Goal: Check status: Check status

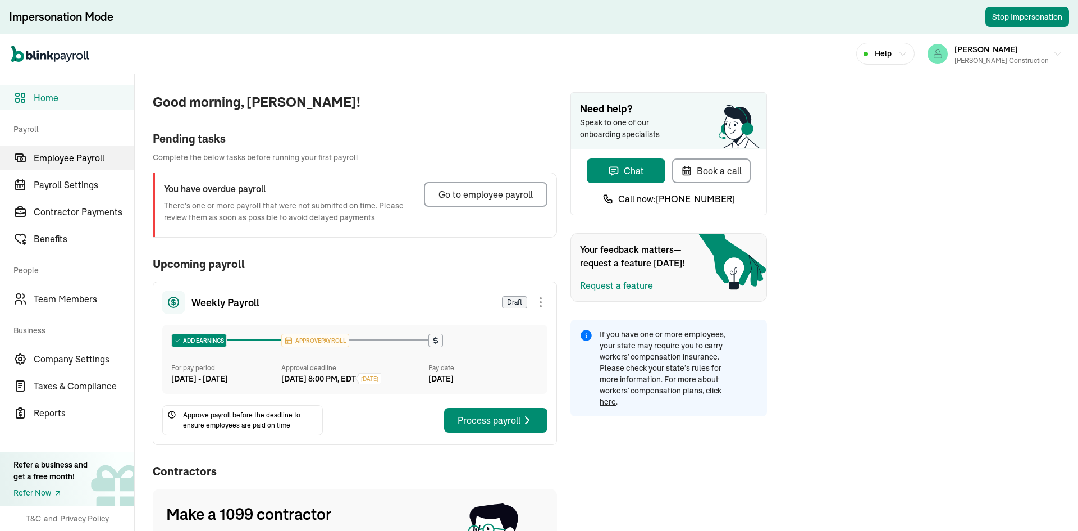
click at [86, 155] on span "Employee Payroll" at bounding box center [84, 157] width 101 height 13
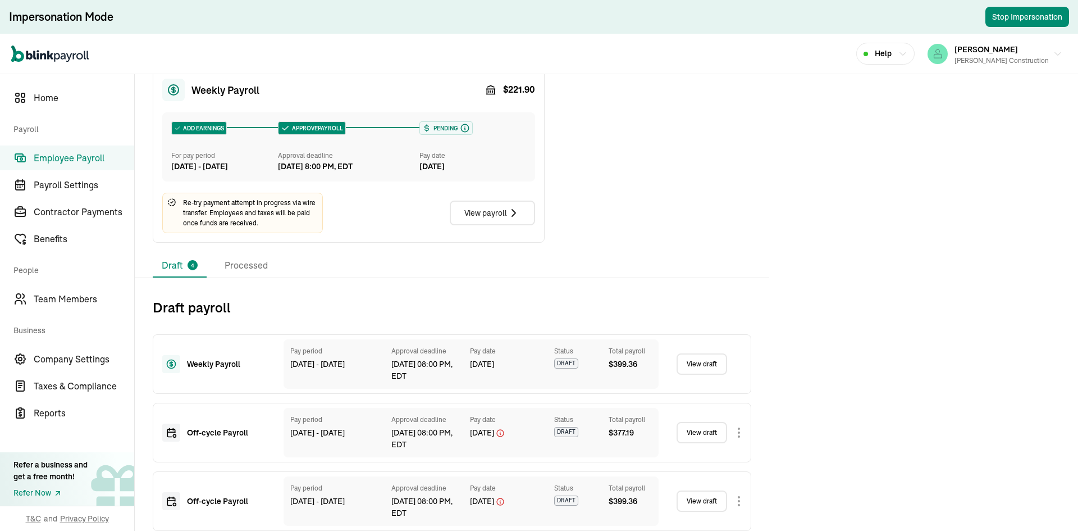
scroll to position [596, 0]
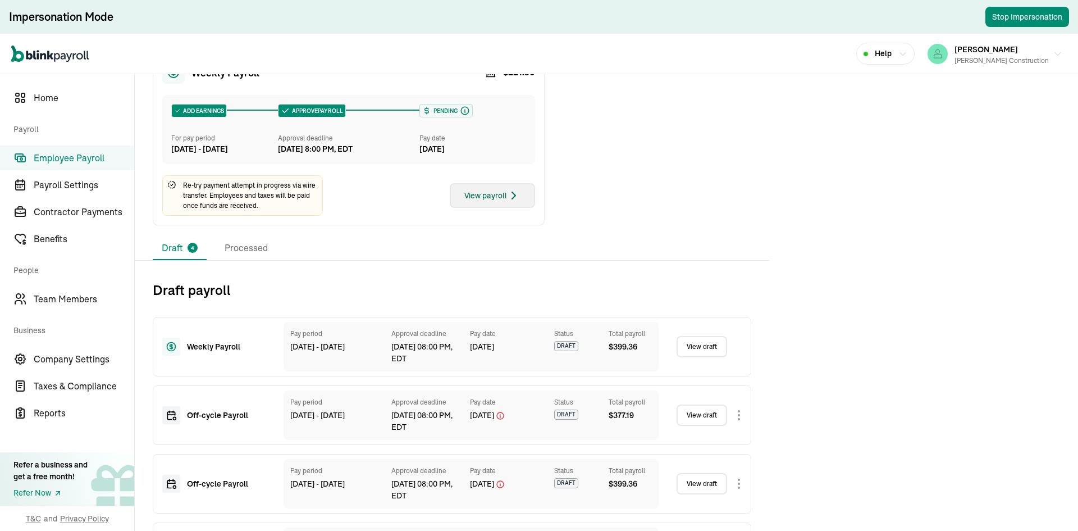
click at [515, 208] on button "View payroll" at bounding box center [492, 195] width 85 height 25
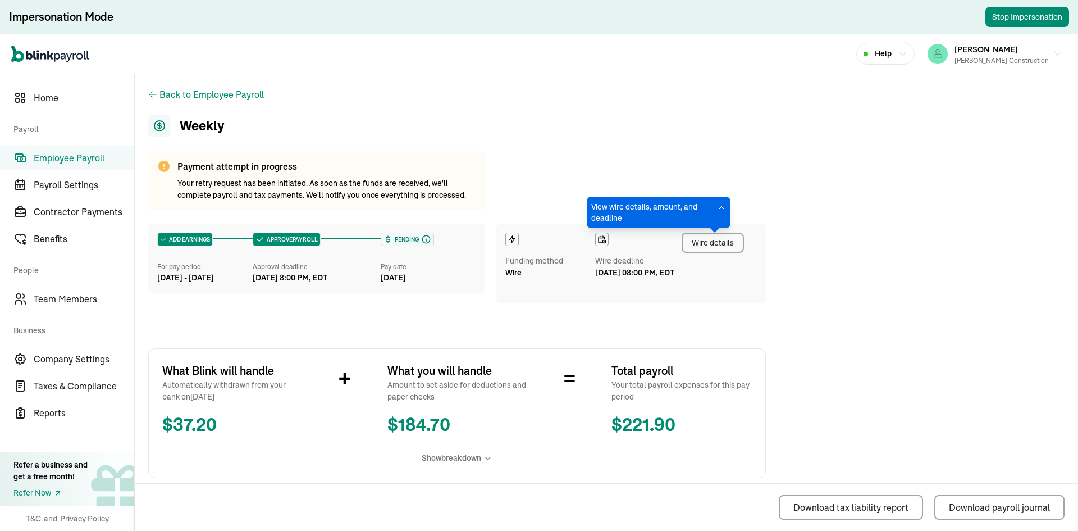
click at [696, 239] on div "Wire details" at bounding box center [713, 243] width 42 height 12
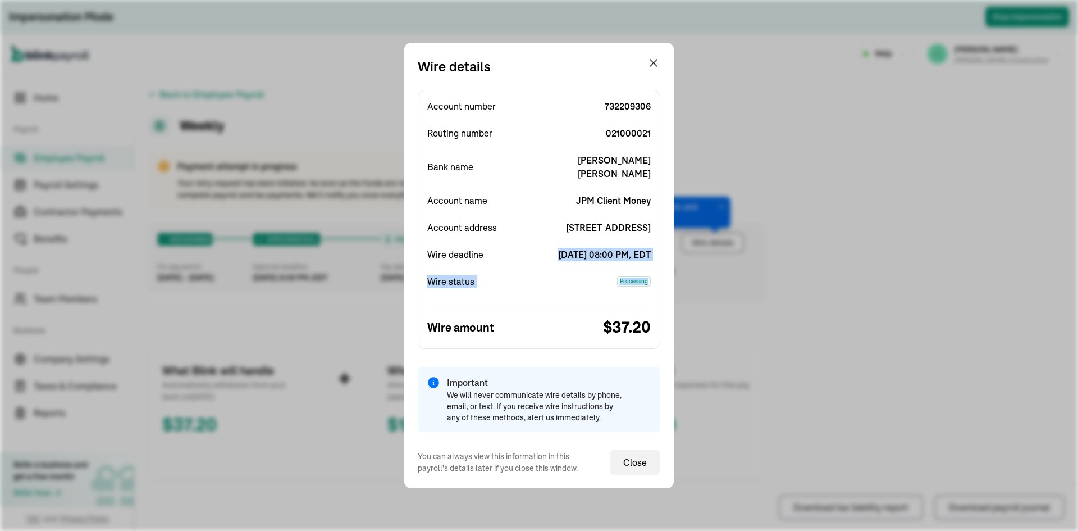
drag, startPoint x: 564, startPoint y: 245, endPoint x: 683, endPoint y: 287, distance: 126.3
click at [683, 287] on div "Wire details Account number 732209306 Routing number 021000021 Bank name JP Mor…" at bounding box center [539, 265] width 1078 height 531
click at [617, 250] on span "[DATE] 08:00 PM, EDT" at bounding box center [595, 254] width 112 height 13
drag, startPoint x: 553, startPoint y: 249, endPoint x: 654, endPoint y: 252, distance: 101.7
click at [654, 252] on div "Account number 732209306 Routing number 021000021 Bank name JP Morgan Chase Acc…" at bounding box center [539, 219] width 243 height 259
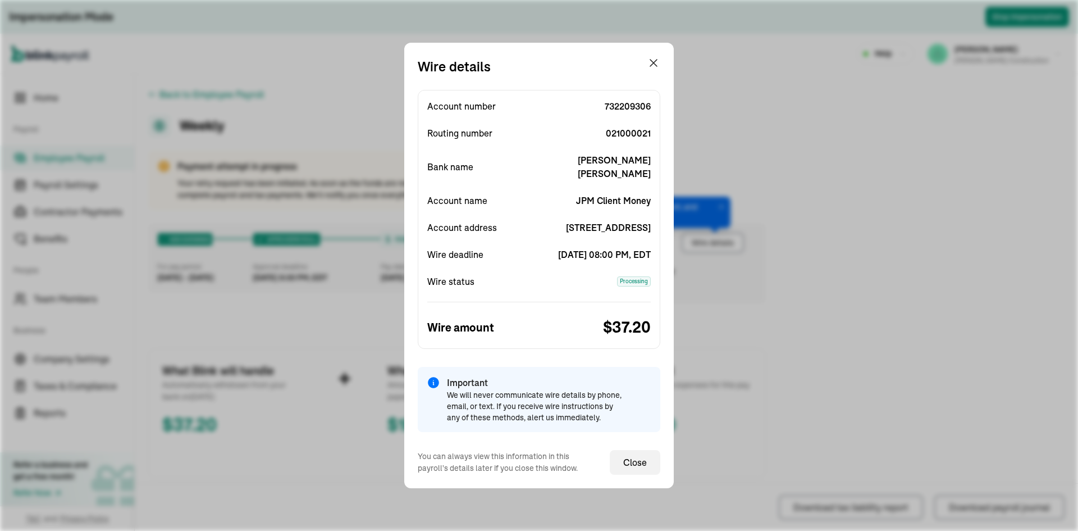
click at [620, 259] on span "[DATE] 08:00 PM, EDT" at bounding box center [595, 254] width 112 height 13
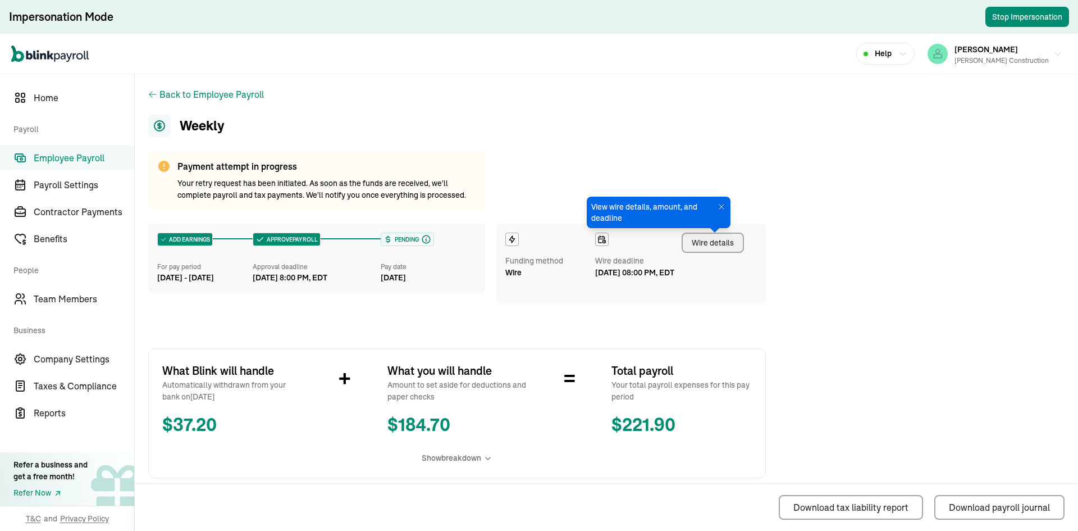
click at [713, 239] on div "Wire details" at bounding box center [713, 243] width 42 height 12
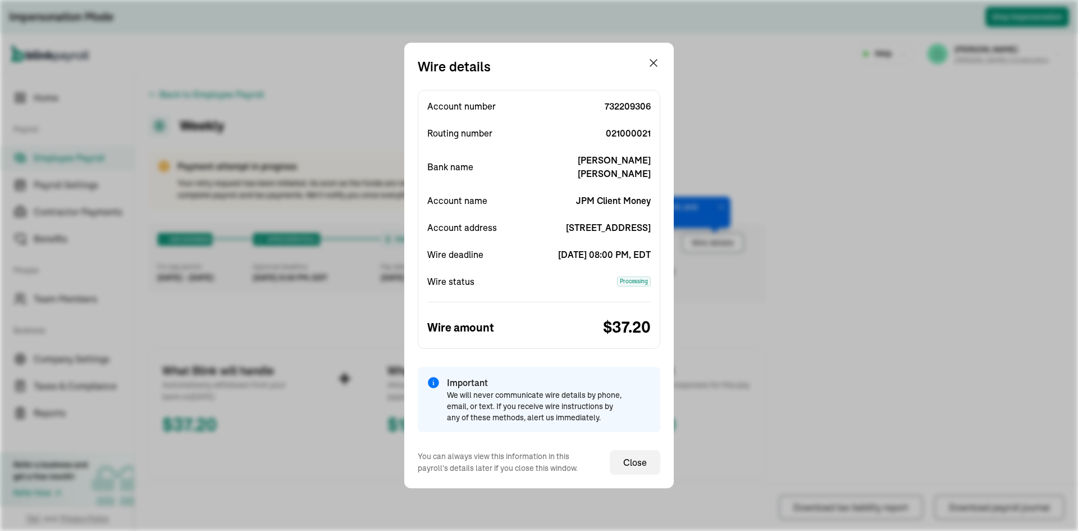
drag, startPoint x: 560, startPoint y: 248, endPoint x: 666, endPoint y: 263, distance: 107.2
click at [666, 263] on div "Wire details Account number 732209306 Routing number 021000021 Bank name JP Mor…" at bounding box center [539, 265] width 270 height 445
click at [627, 270] on div "Account number 732209306 Routing number 021000021 Bank name JP Morgan Chase Acc…" at bounding box center [539, 219] width 243 height 259
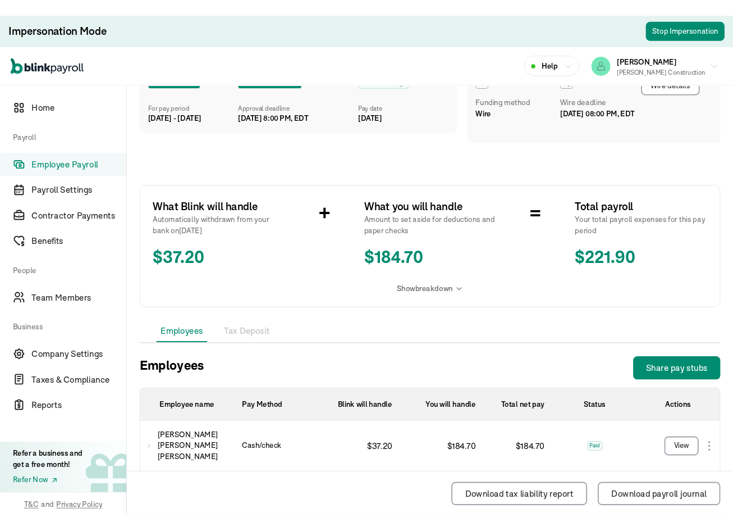
scroll to position [56, 0]
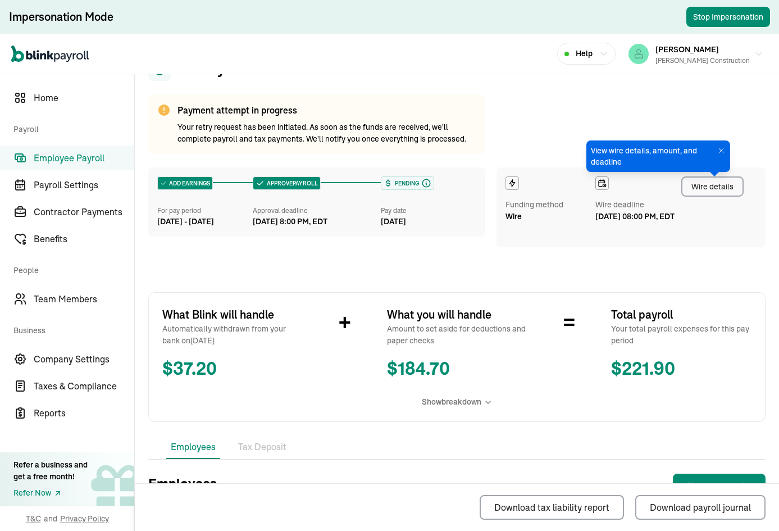
click at [719, 190] on div "Wire details" at bounding box center [712, 187] width 42 height 12
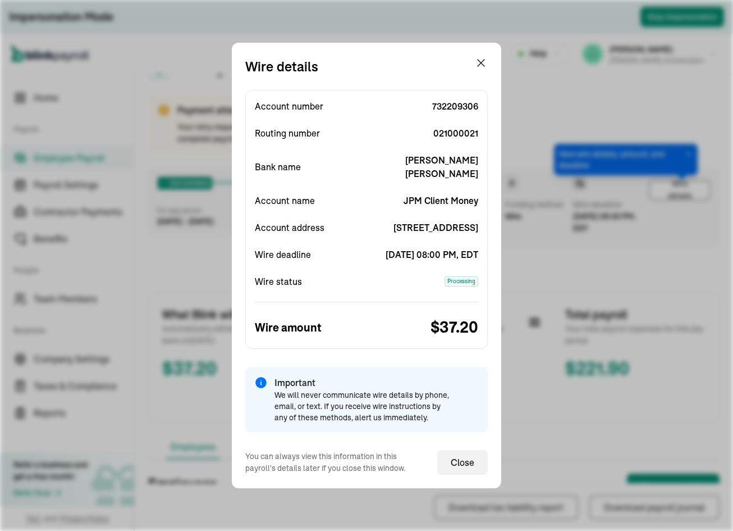
click at [472, 126] on span "021000021" at bounding box center [423, 132] width 112 height 13
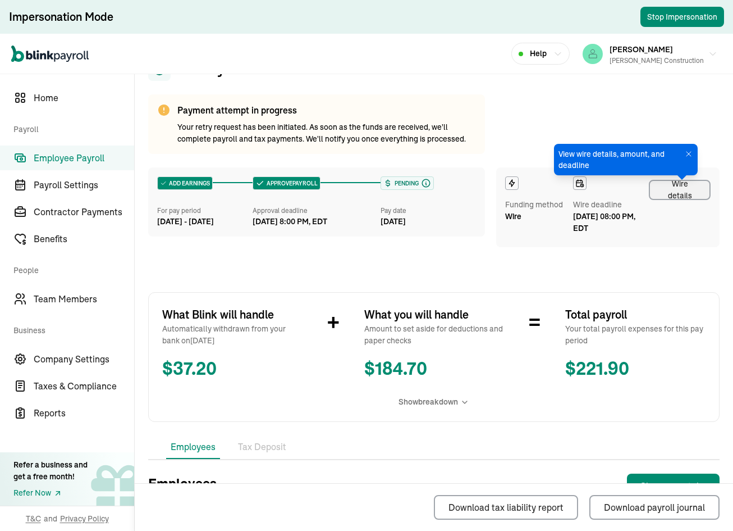
click at [687, 153] on icon at bounding box center [689, 154] width 4 height 4
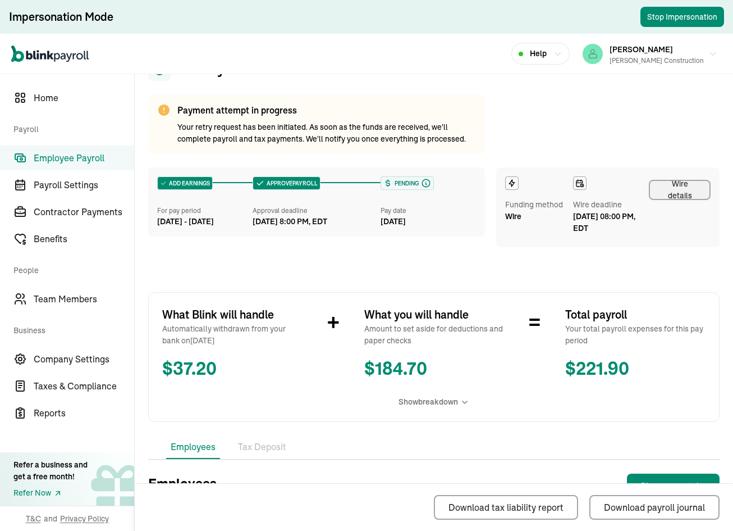
click at [659, 185] on div "Wire details" at bounding box center [680, 190] width 42 height 24
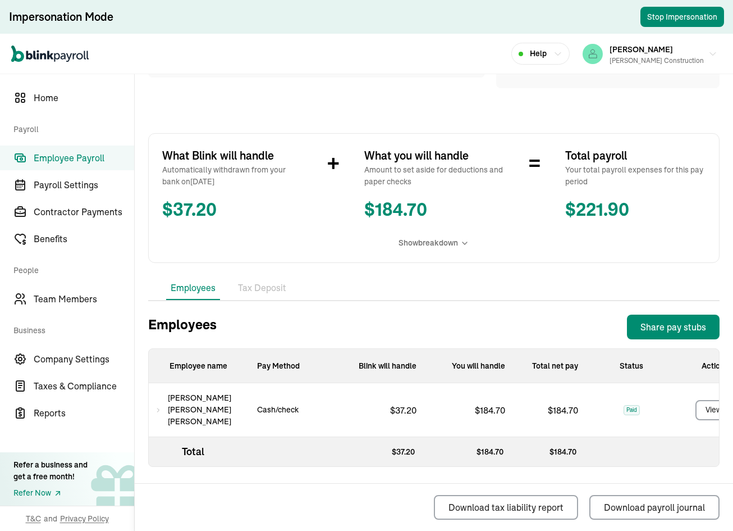
scroll to position [216, 0]
click at [161, 403] on icon at bounding box center [159, 409] width 6 height 13
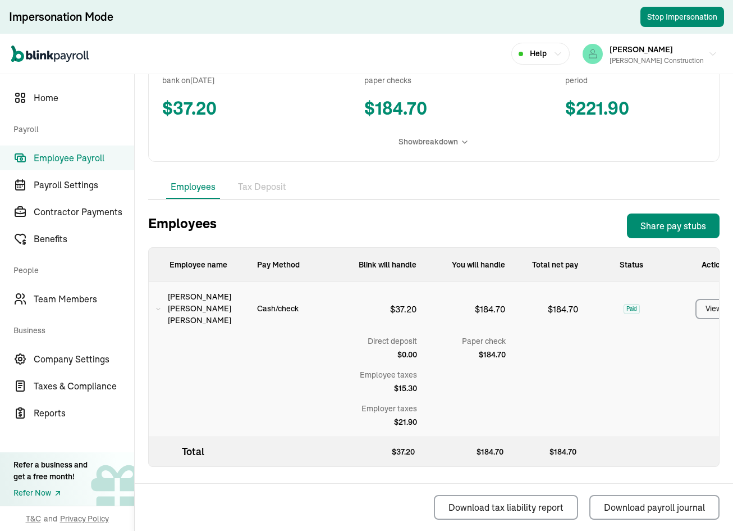
click at [178, 303] on span "[PERSON_NAME]" at bounding box center [208, 308] width 80 height 35
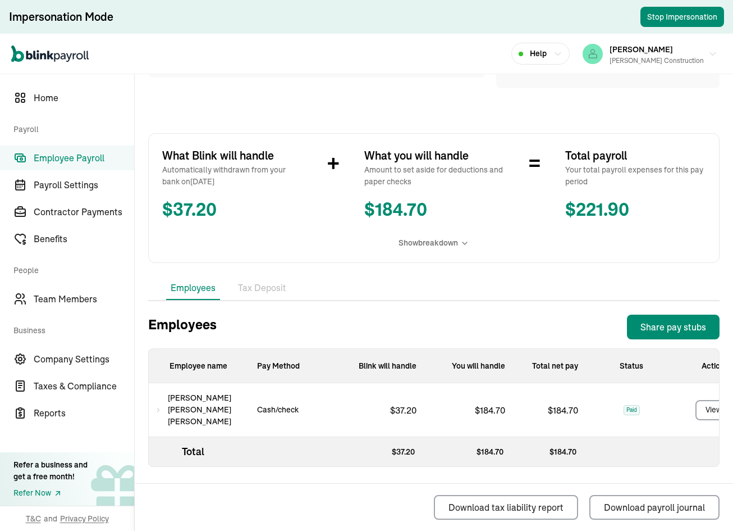
scroll to position [0, 0]
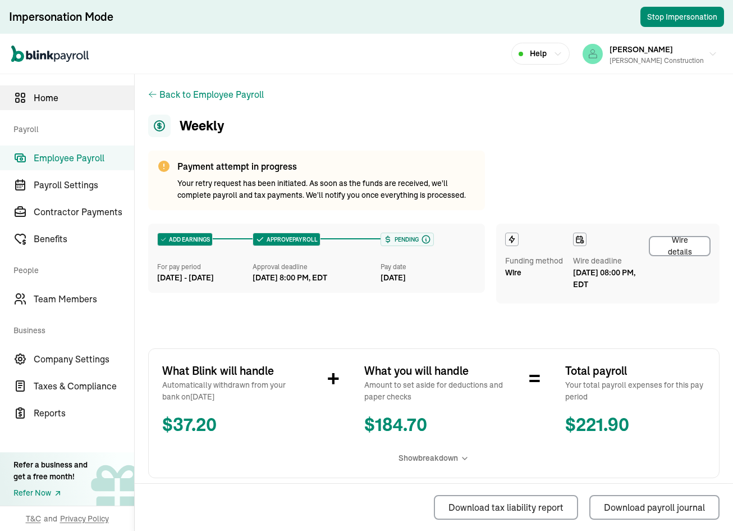
click at [60, 94] on span "Home" at bounding box center [84, 97] width 101 height 13
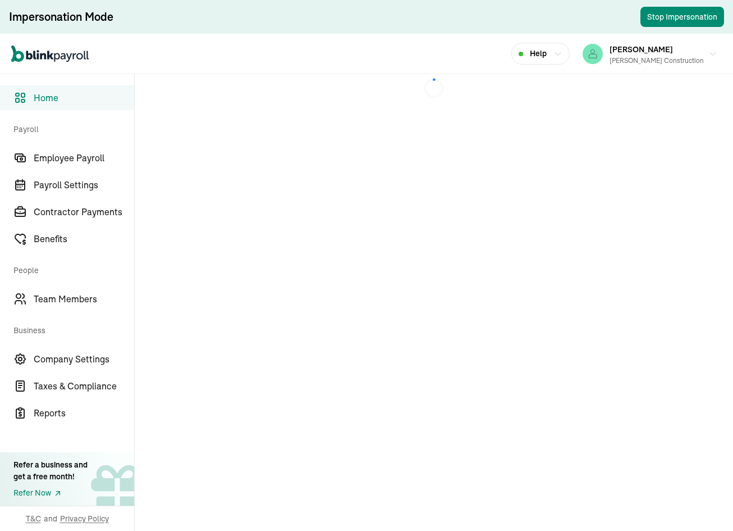
click at [60, 94] on span "Home" at bounding box center [84, 97] width 101 height 13
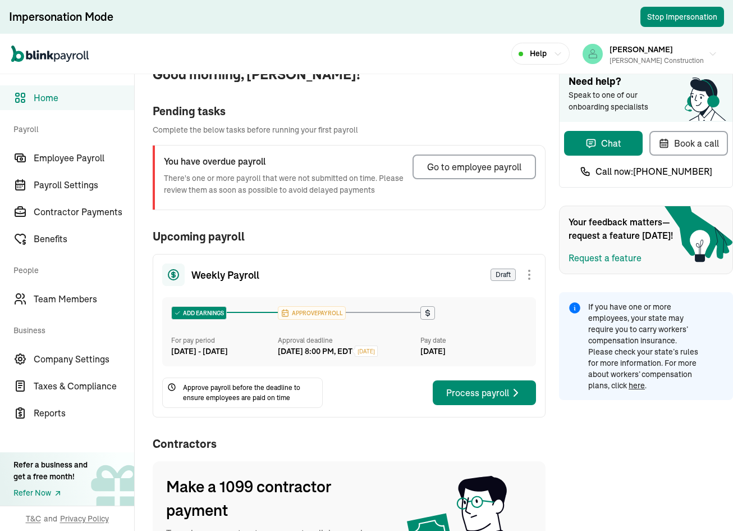
scroll to position [139, 0]
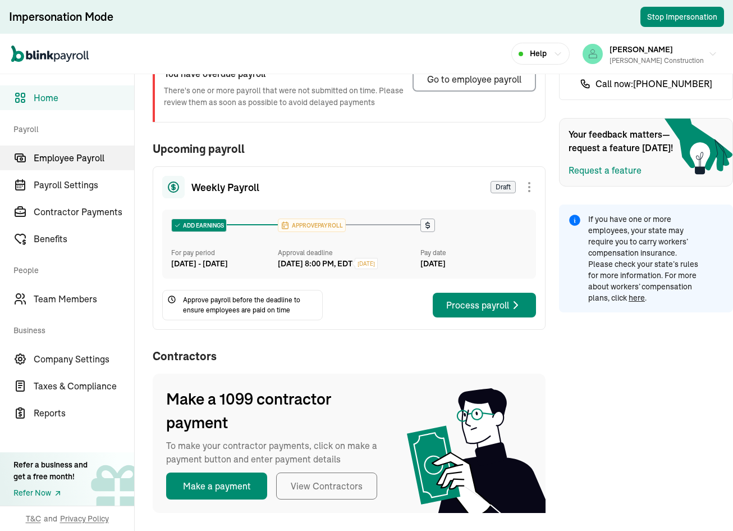
click at [93, 163] on span "Employee Payroll" at bounding box center [84, 157] width 101 height 13
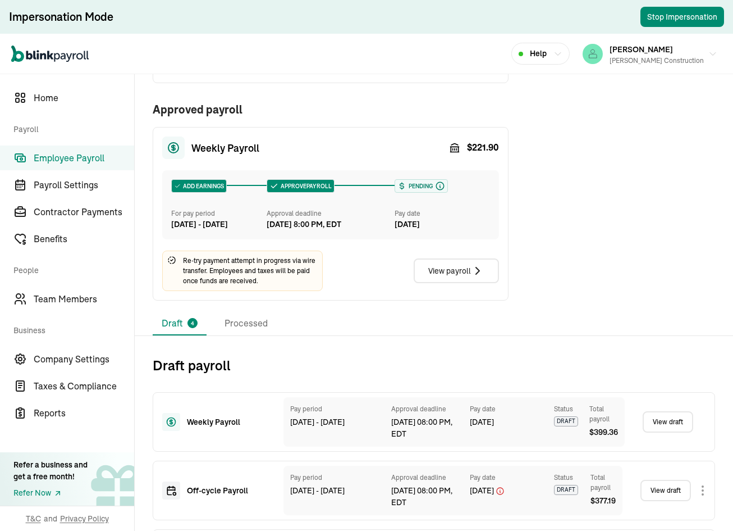
scroll to position [561, 0]
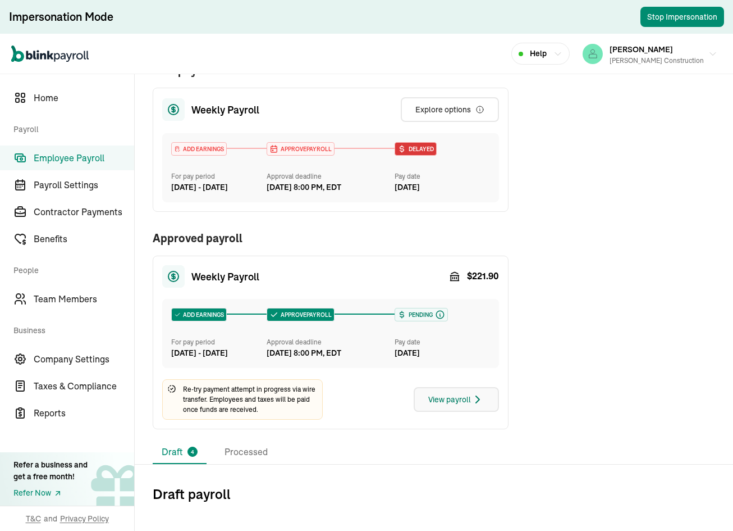
click at [455, 267] on div "$ 221.90" at bounding box center [474, 276] width 50 height 22
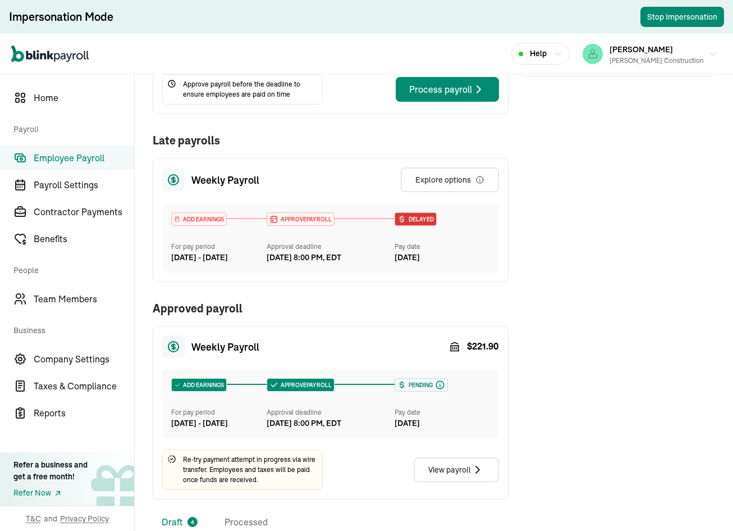
scroll to position [428, 0]
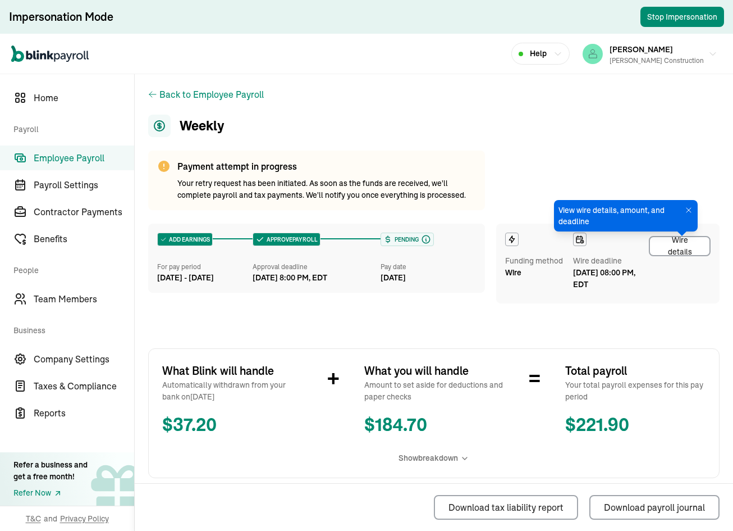
click at [677, 251] on div "Wire details" at bounding box center [680, 246] width 42 height 24
click at [684, 210] on icon at bounding box center [688, 210] width 9 height 9
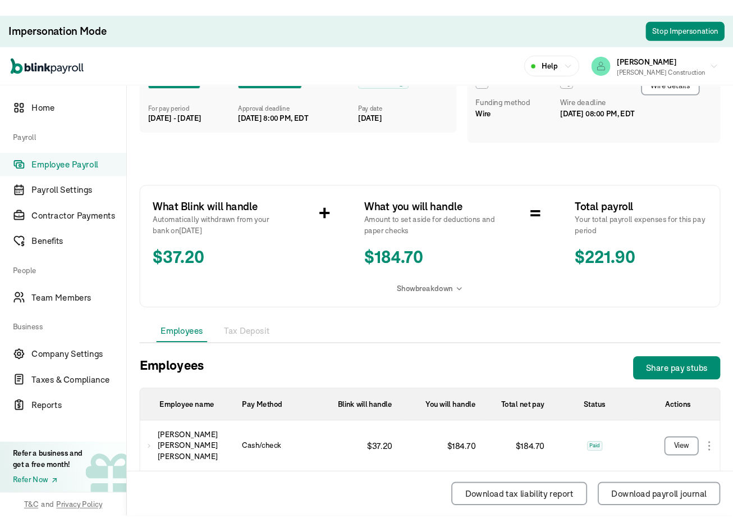
scroll to position [56, 0]
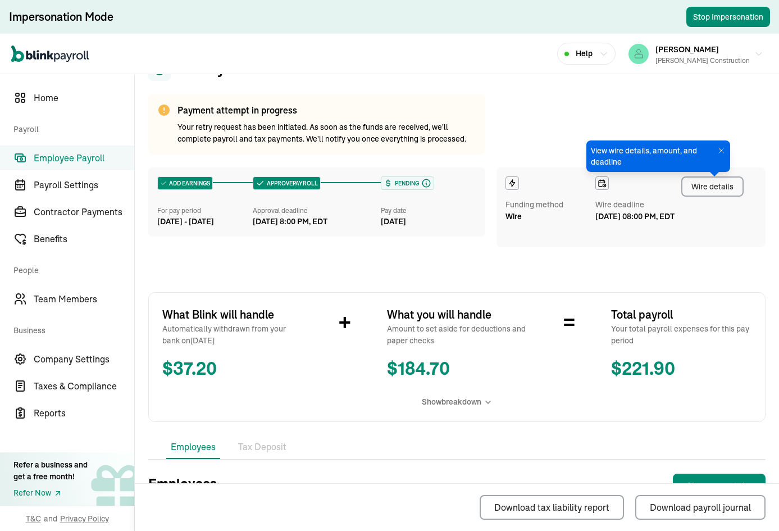
click at [719, 190] on div "Wire details" at bounding box center [712, 187] width 42 height 12
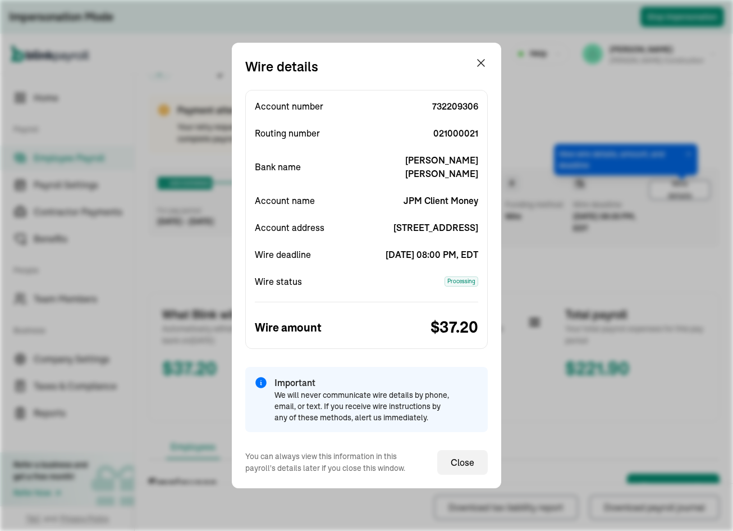
click at [472, 126] on span "021000021" at bounding box center [423, 132] width 112 height 13
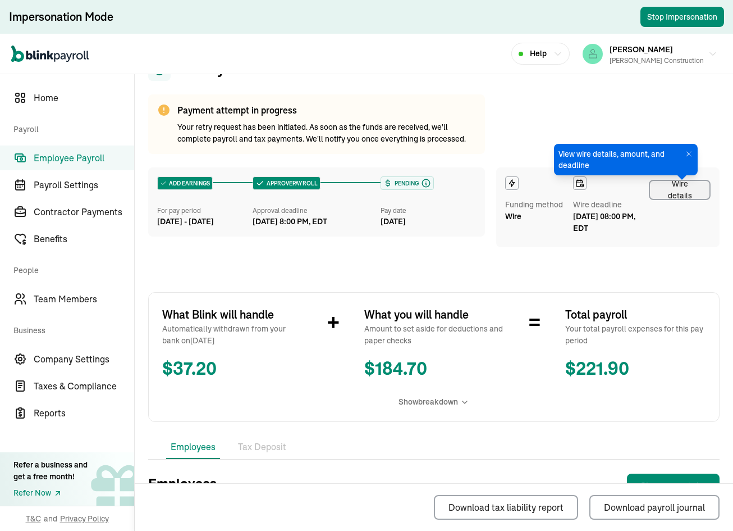
click at [687, 153] on icon at bounding box center [689, 154] width 4 height 4
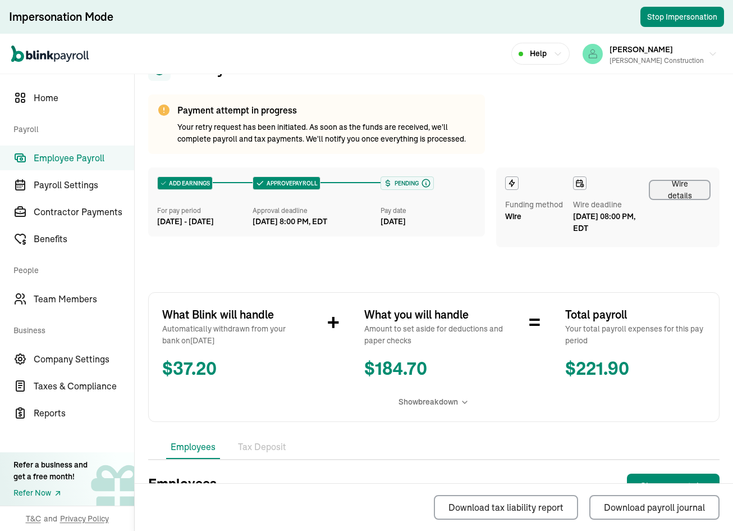
click at [659, 185] on div "Wire details" at bounding box center [680, 190] width 42 height 24
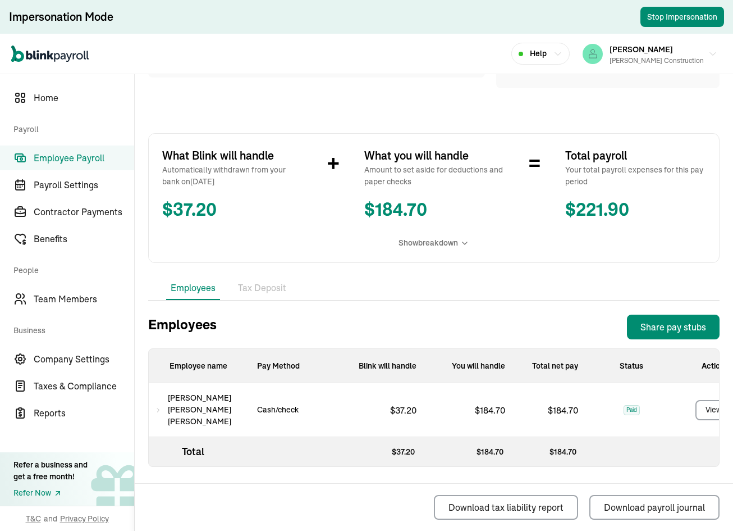
scroll to position [216, 0]
click at [161, 403] on icon at bounding box center [159, 409] width 6 height 13
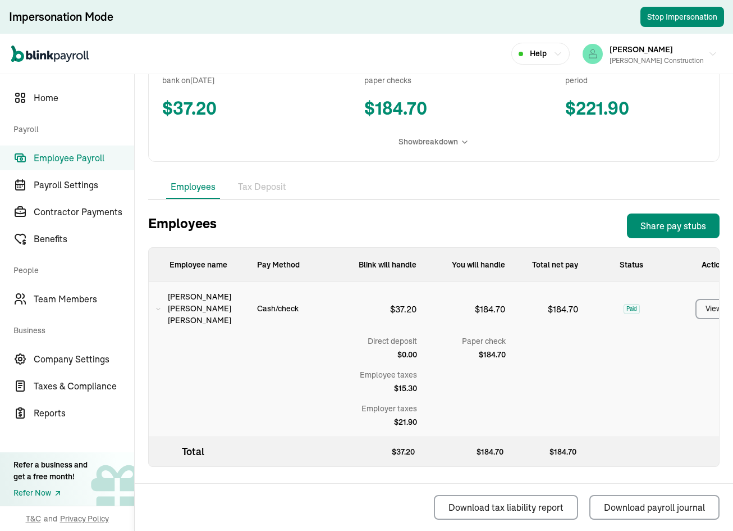
click at [178, 303] on span "[PERSON_NAME]" at bounding box center [208, 308] width 80 height 35
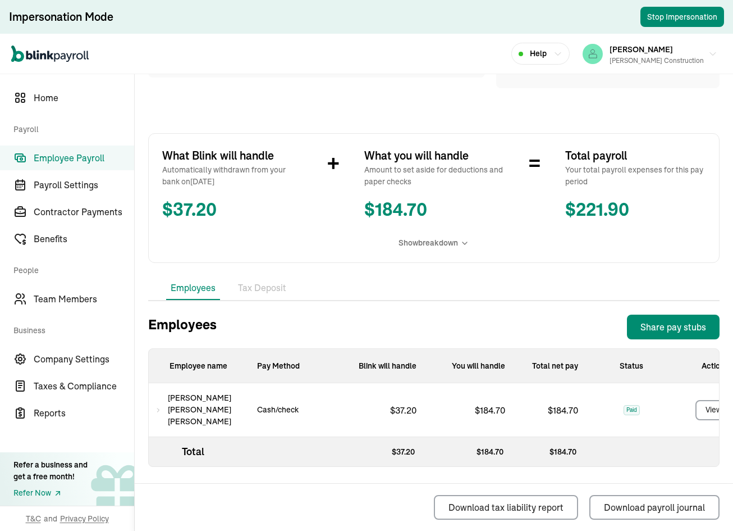
scroll to position [0, 0]
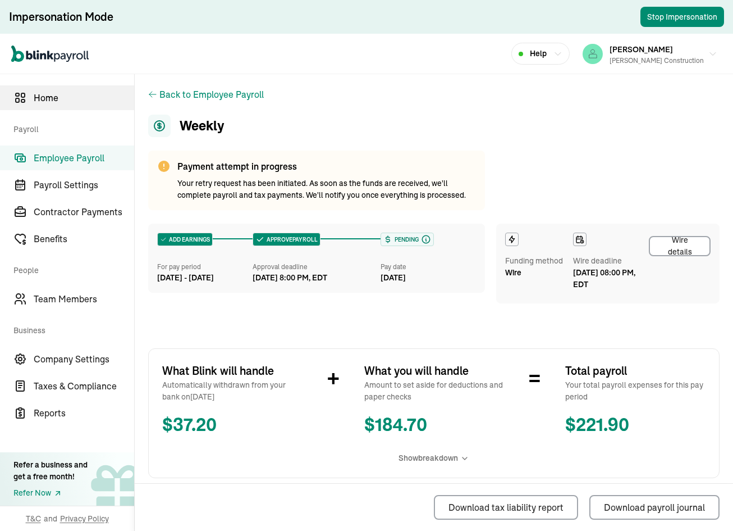
click at [60, 94] on span "Home" at bounding box center [84, 97] width 101 height 13
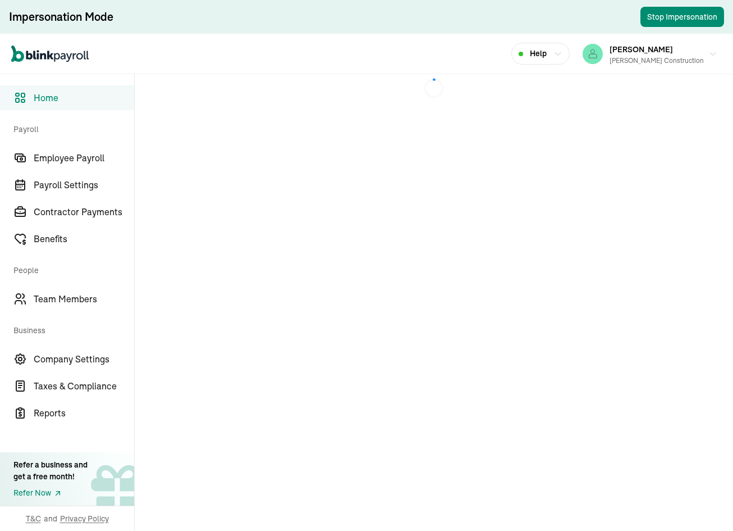
click at [60, 94] on span "Home" at bounding box center [84, 97] width 101 height 13
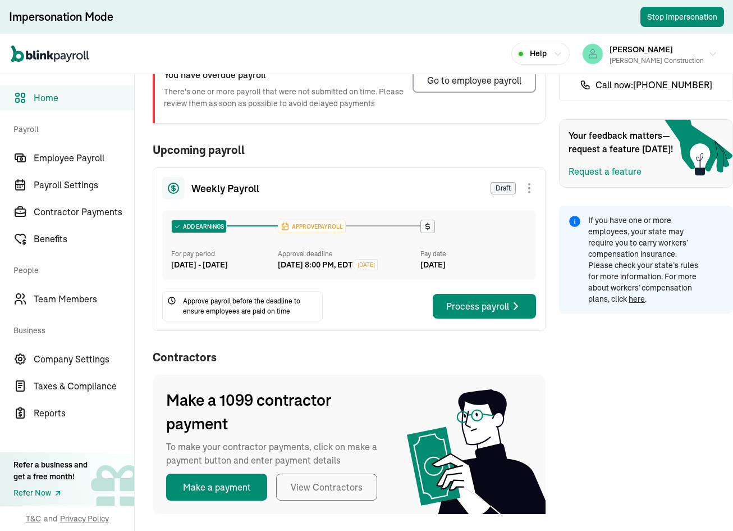
scroll to position [139, 0]
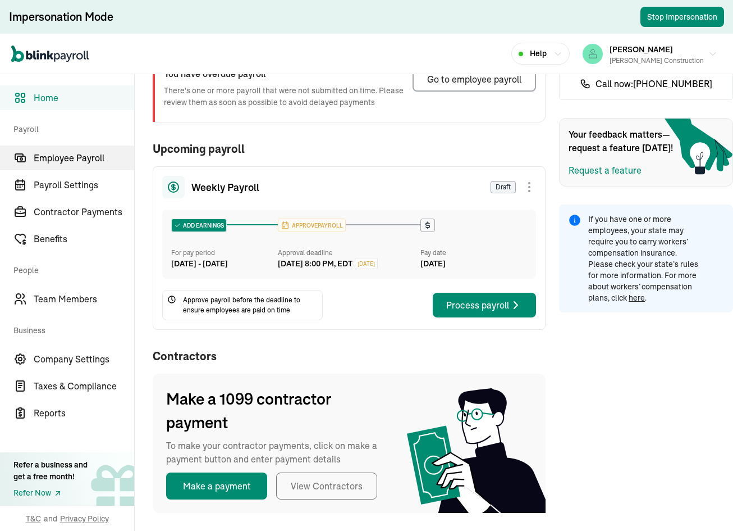
click at [93, 163] on span "Employee Payroll" at bounding box center [84, 157] width 101 height 13
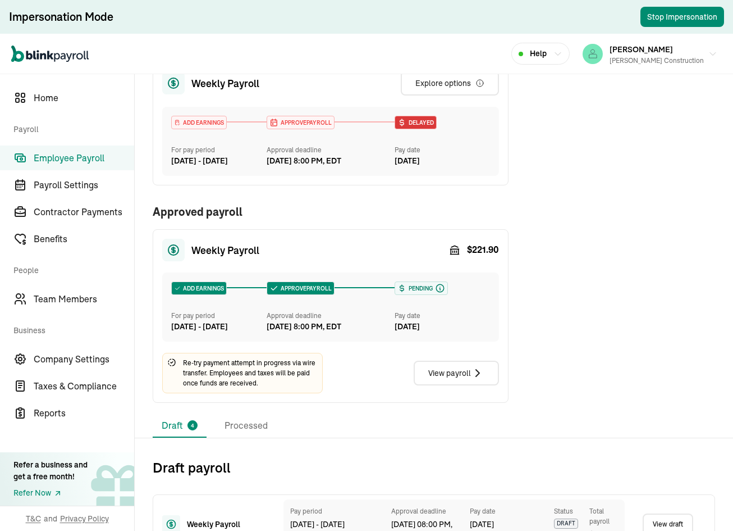
scroll to position [561, 0]
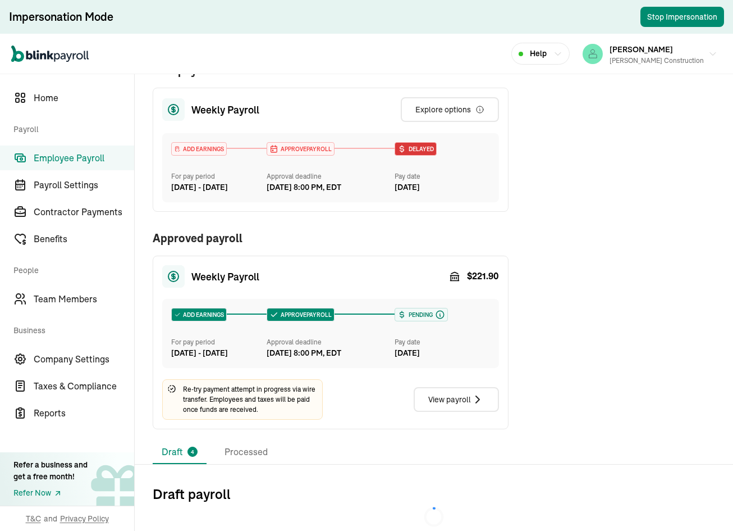
click at [455, 267] on div "$ 221.90" at bounding box center [474, 276] width 50 height 22
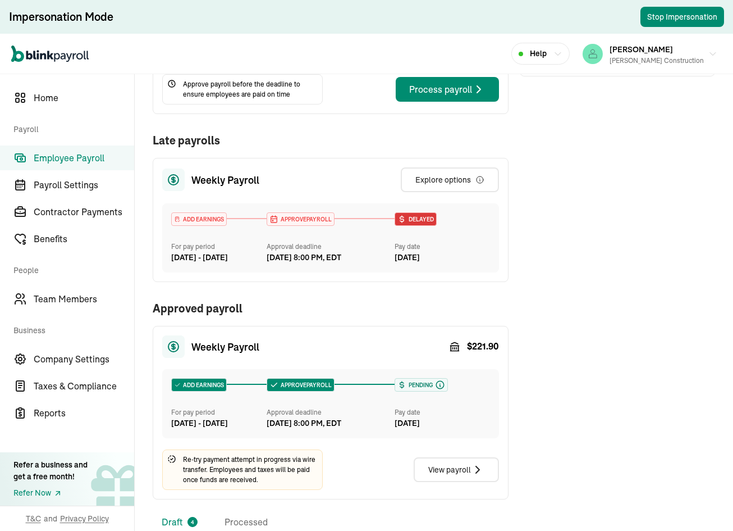
scroll to position [428, 0]
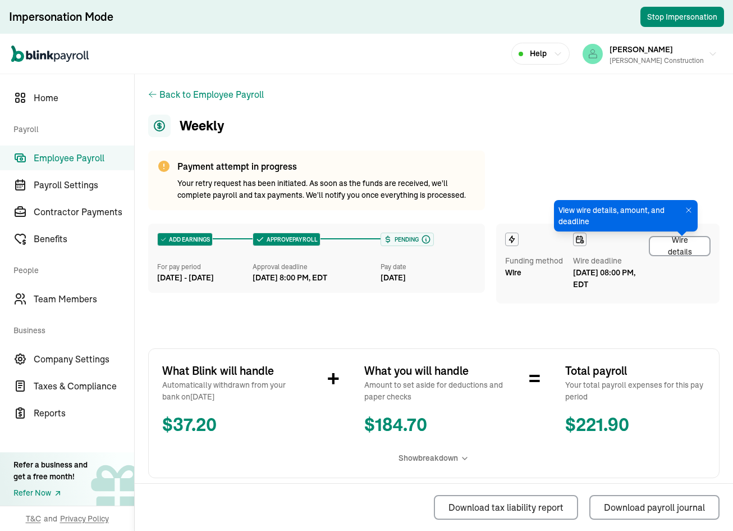
click at [677, 251] on div "Wire details" at bounding box center [680, 246] width 42 height 24
click at [684, 210] on icon at bounding box center [688, 210] width 9 height 9
